Goal: Information Seeking & Learning: Find specific fact

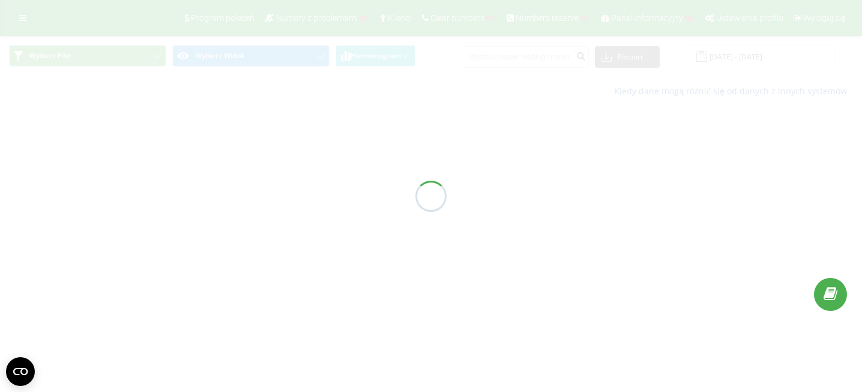
click at [524, 58] on div at bounding box center [431, 196] width 862 height 392
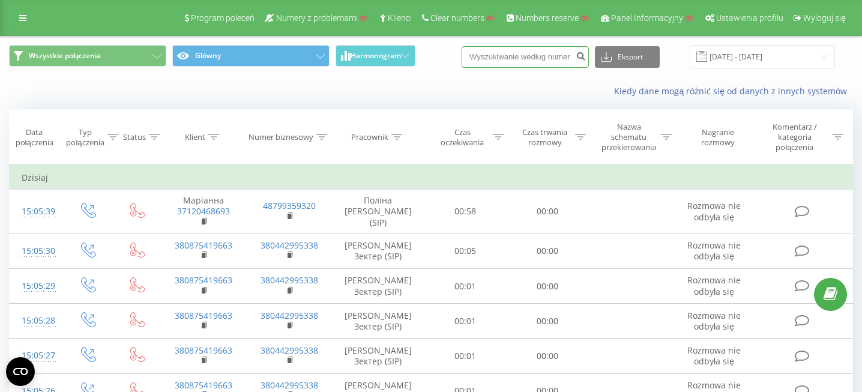
click at [512, 58] on input at bounding box center [525, 57] width 127 height 22
paste input "48793549420"
type input "48793549420"
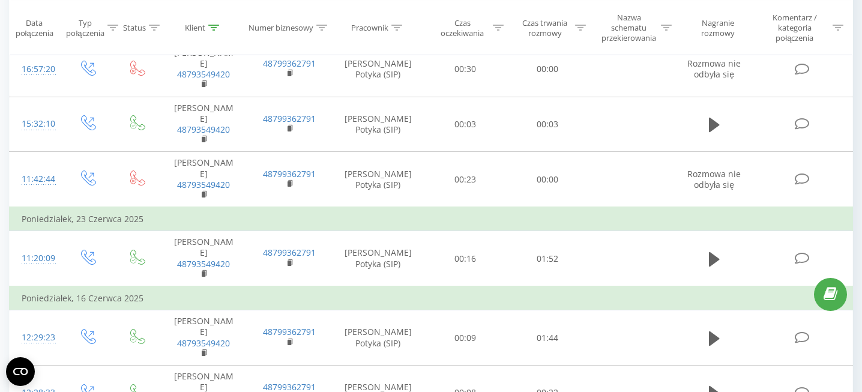
scroll to position [1534, 0]
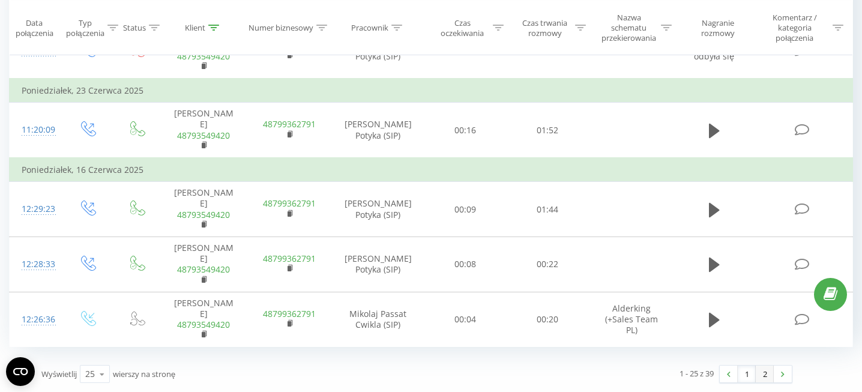
click at [767, 375] on link "2" at bounding box center [765, 374] width 18 height 17
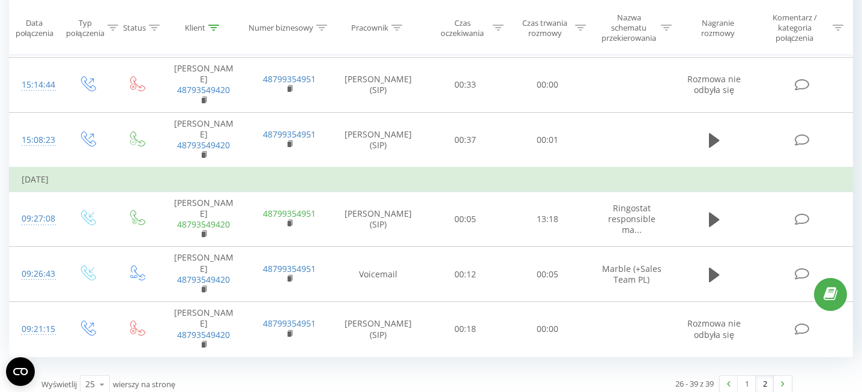
scroll to position [745, 0]
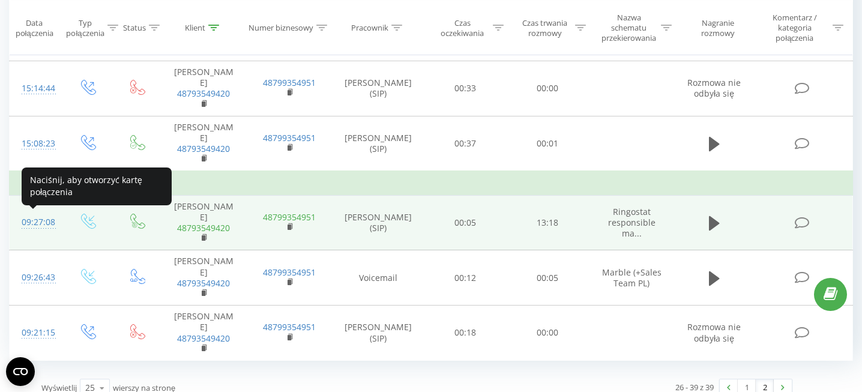
click at [31, 226] on div "09:27:08" at bounding box center [36, 222] width 28 height 23
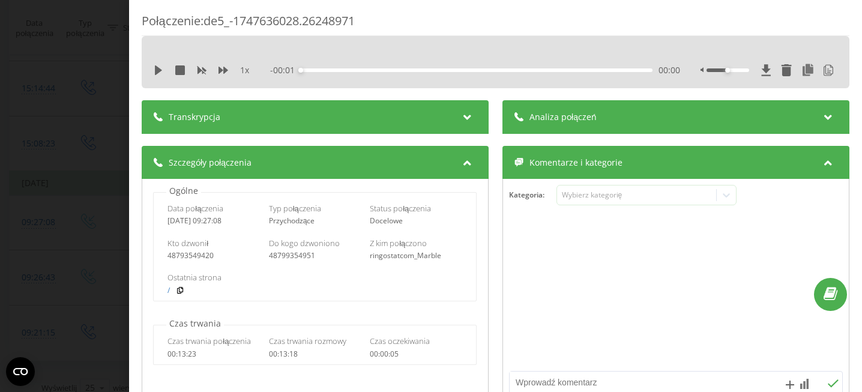
click at [450, 123] on div "Transkrypcja" at bounding box center [315, 117] width 347 height 34
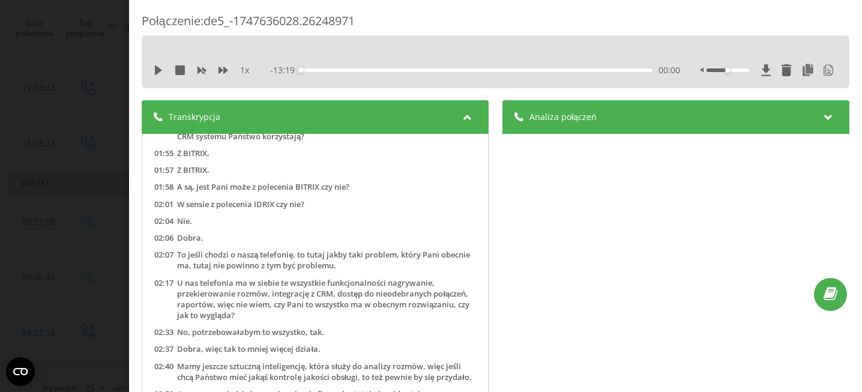
scroll to position [426, 0]
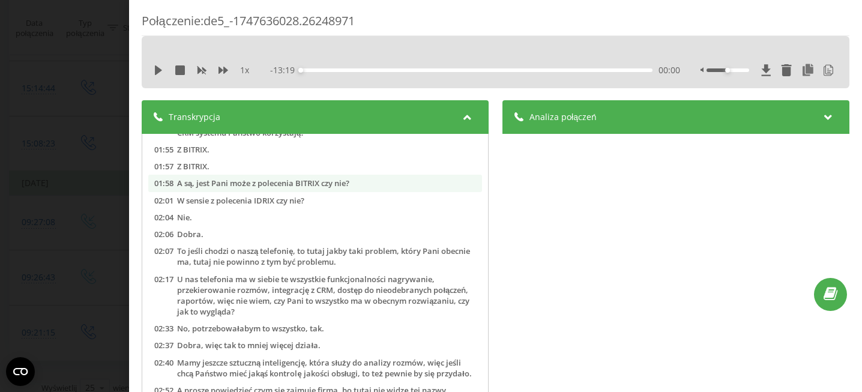
click at [302, 184] on div "A są, jest Pani może z polecenia BITRIX czy nie?" at bounding box center [263, 183] width 172 height 11
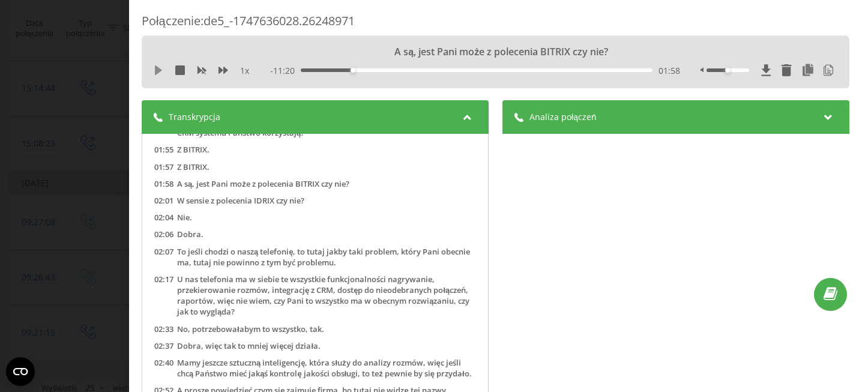
click at [158, 67] on icon at bounding box center [159, 70] width 10 height 10
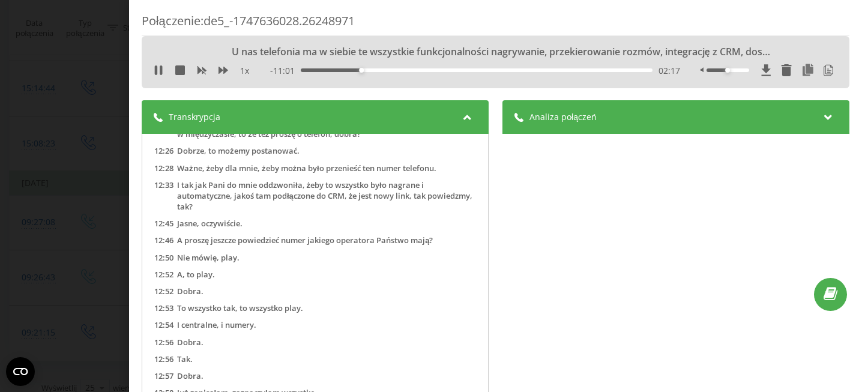
scroll to position [3137, 0]
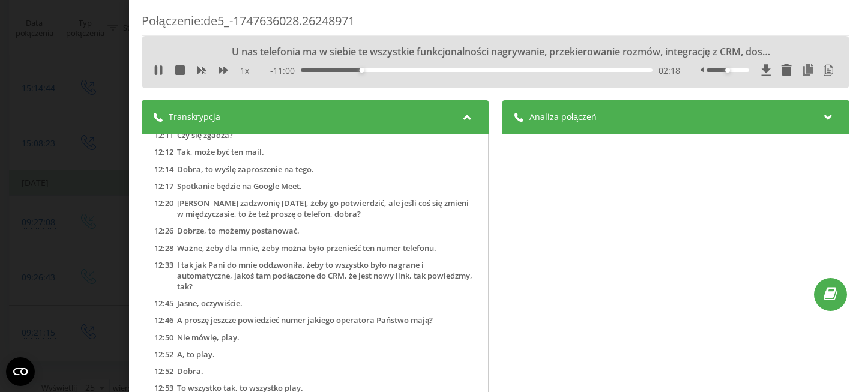
click at [160, 63] on div "1 x - 11:00 02:18 02:18" at bounding box center [496, 70] width 690 height 18
click at [160, 68] on icon at bounding box center [161, 70] width 2 height 10
